Goal: Task Accomplishment & Management: Manage account settings

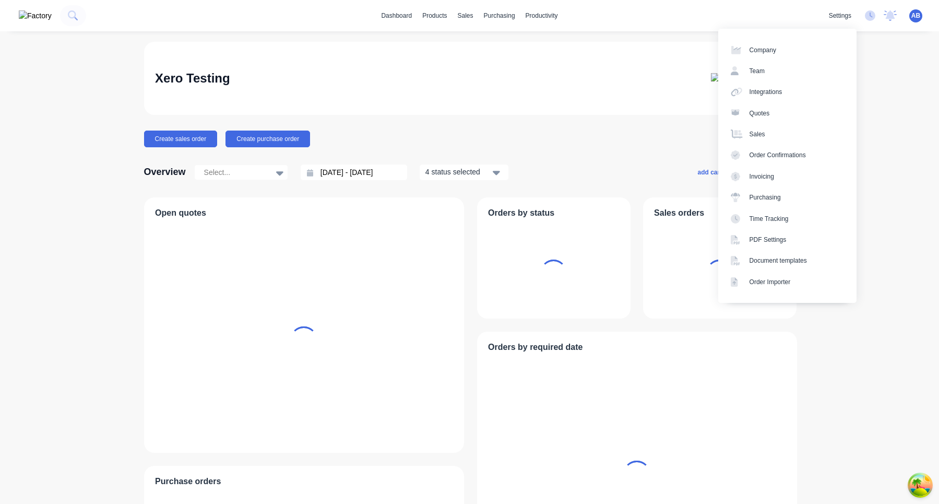
click at [912, 15] on span "AB" at bounding box center [915, 15] width 9 height 9
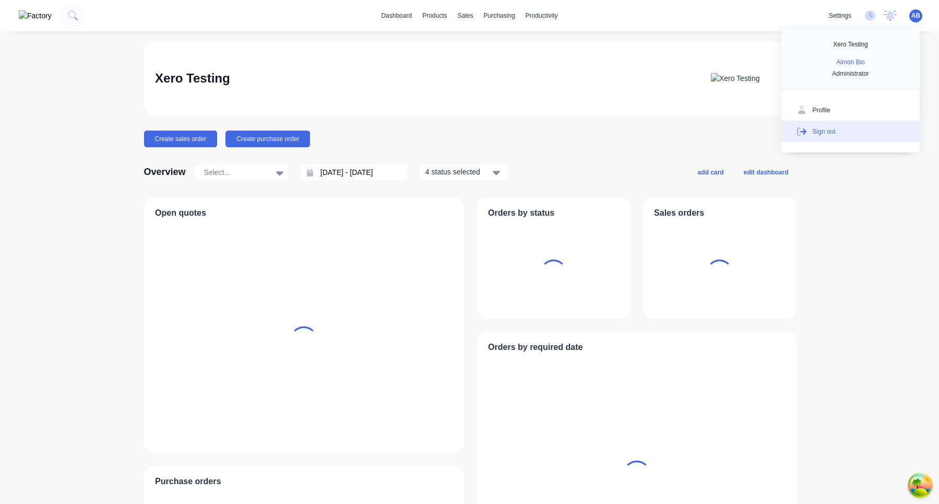
click at [842, 134] on button "Sign out" at bounding box center [850, 131] width 138 height 21
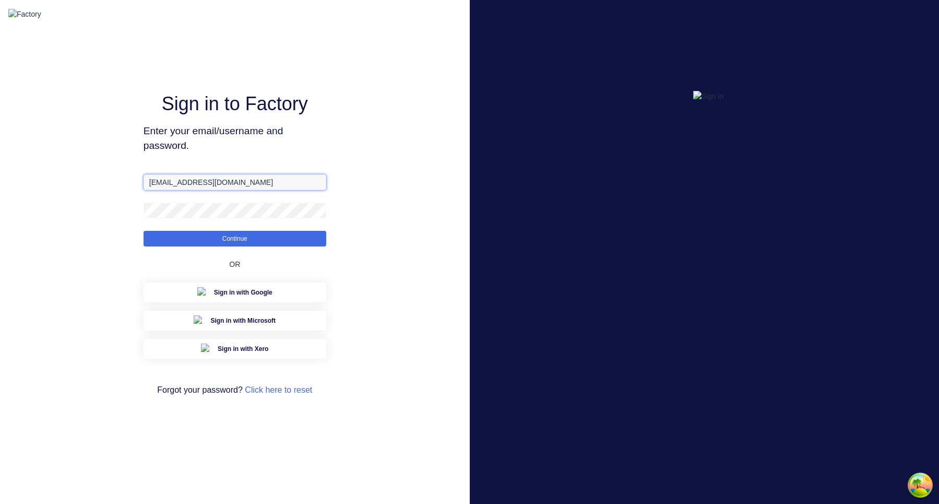
click at [171, 190] on input "[EMAIL_ADDRESS][DOMAIN_NAME]" at bounding box center [235, 182] width 183 height 16
type input "[EMAIL_ADDRESS][DOMAIN_NAME]"
click at [144, 231] on button "Continue" at bounding box center [235, 239] width 183 height 16
